Goal: Task Accomplishment & Management: Use online tool/utility

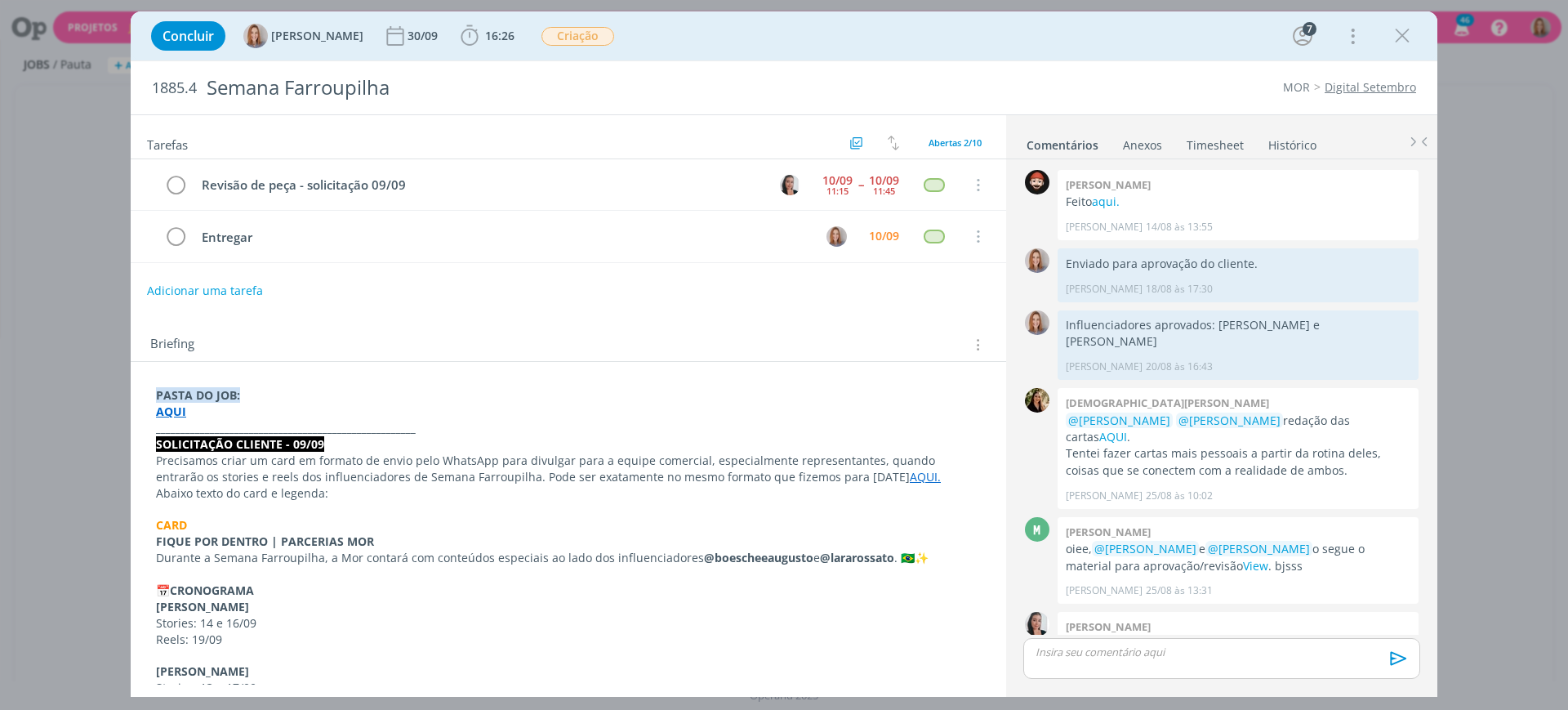
scroll to position [355, 0]
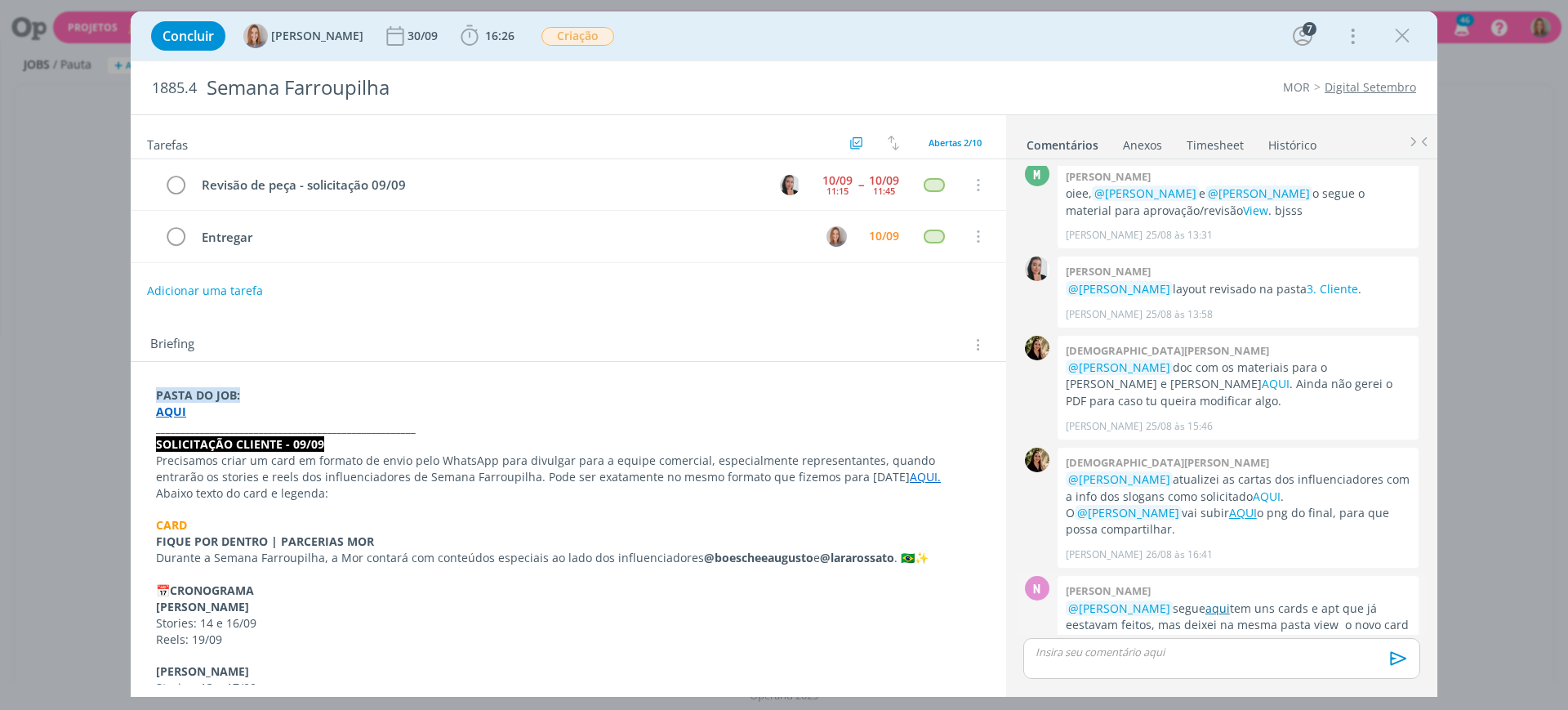
click at [1208, 601] on link "aqui" at bounding box center [1218, 608] width 25 height 16
click at [1241, 667] on div "dialog" at bounding box center [1222, 658] width 397 height 40
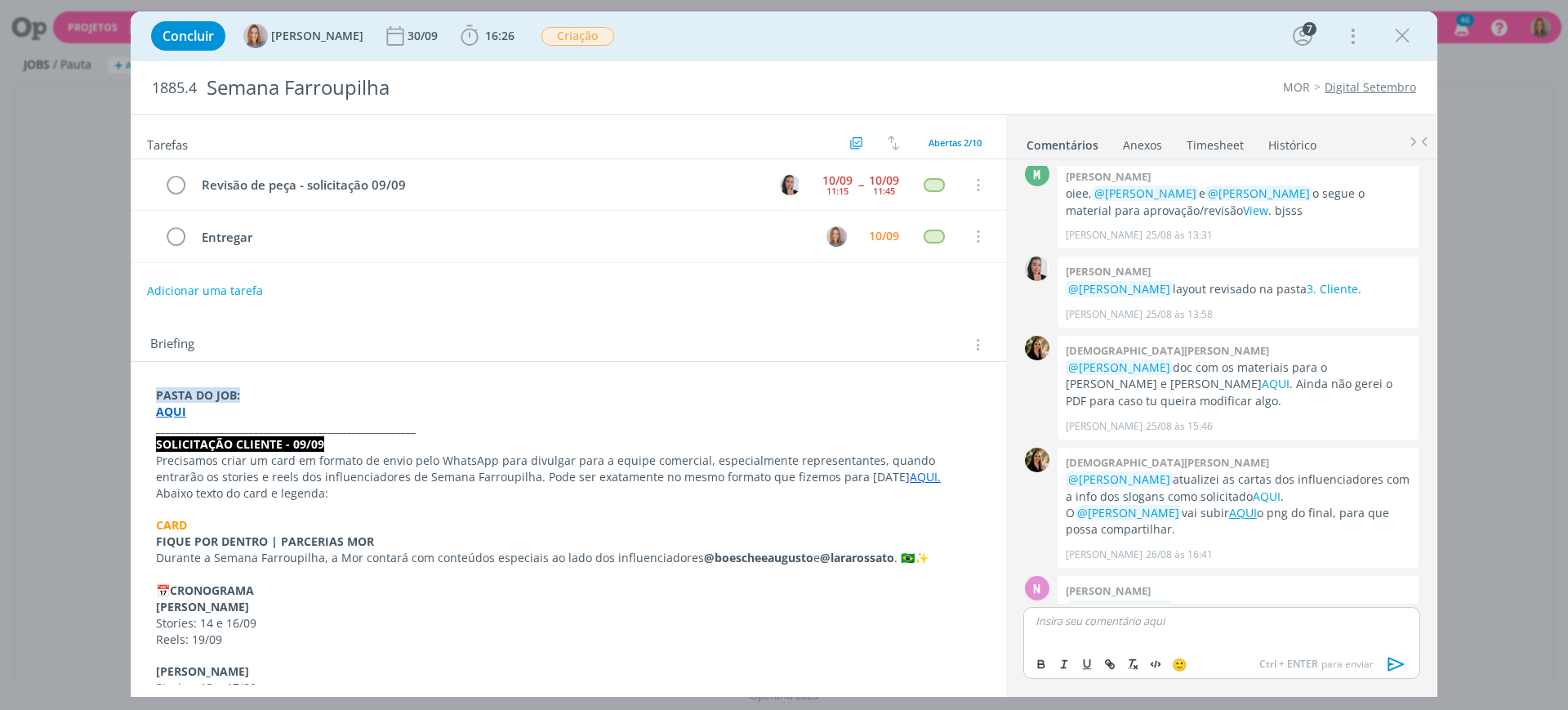
scroll to position [386, 0]
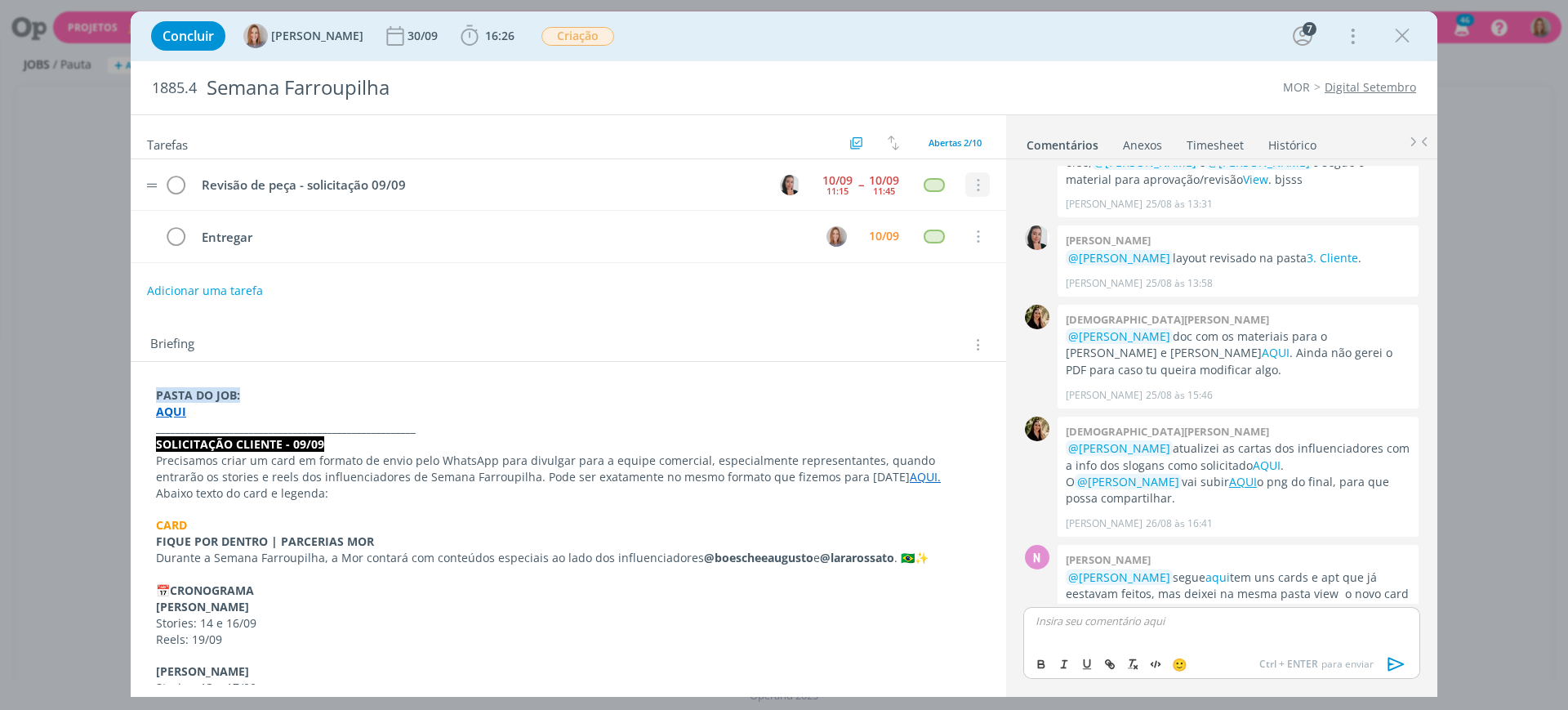
click at [967, 186] on icon "dialog" at bounding box center [977, 186] width 18 height 15
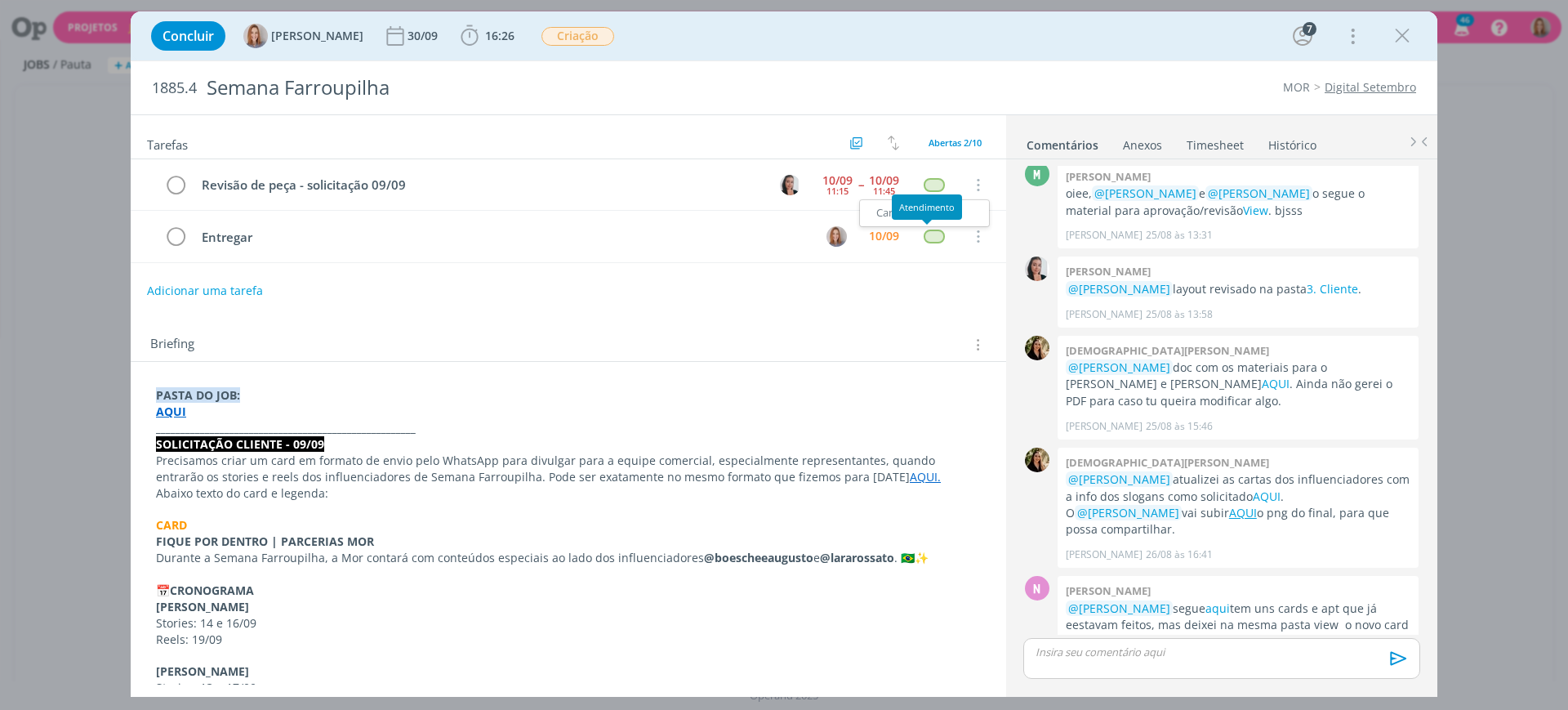
drag, startPoint x: 832, startPoint y: 347, endPoint x: 827, endPoint y: 333, distance: 14.9
click at [831, 347] on div "Briefing Briefings Predefinidos Versões do Briefing Ver Briefing do Projeto" at bounding box center [570, 344] width 841 height 21
click at [715, 285] on div "Adicionar uma tarefa" at bounding box center [568, 291] width 876 height 29
click at [1217, 601] on link "aqui" at bounding box center [1218, 608] width 25 height 16
